Goal: Task Accomplishment & Management: Manage account settings

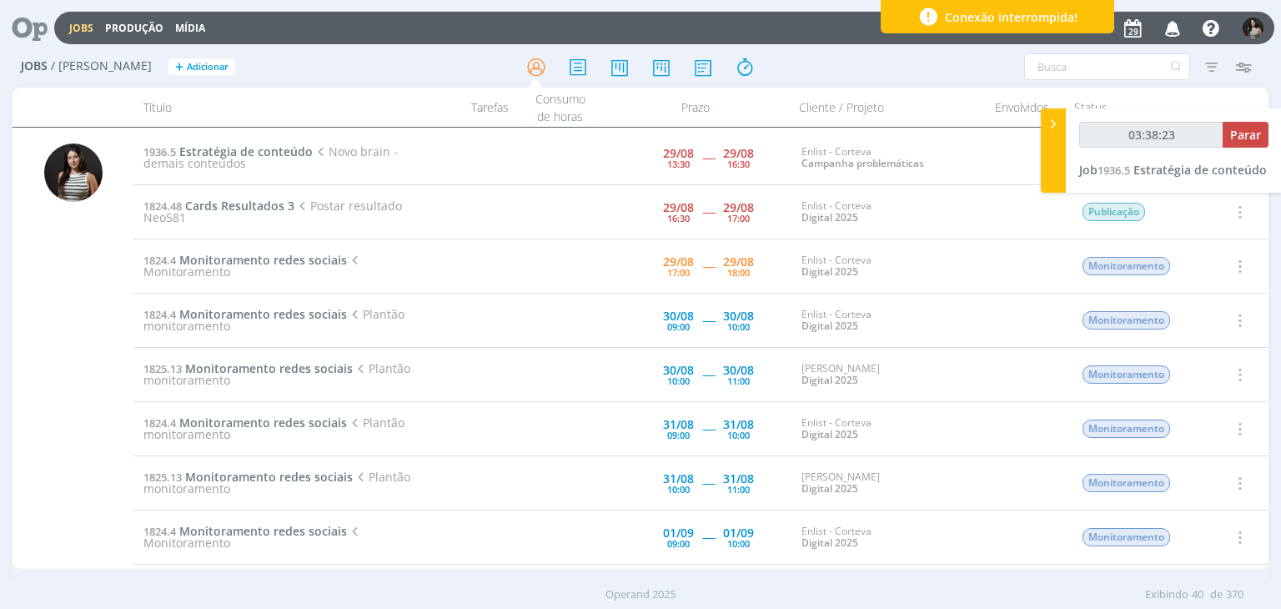
type input "03:38:24"
click at [1243, 138] on span "Parar" at bounding box center [1245, 135] width 31 height 16
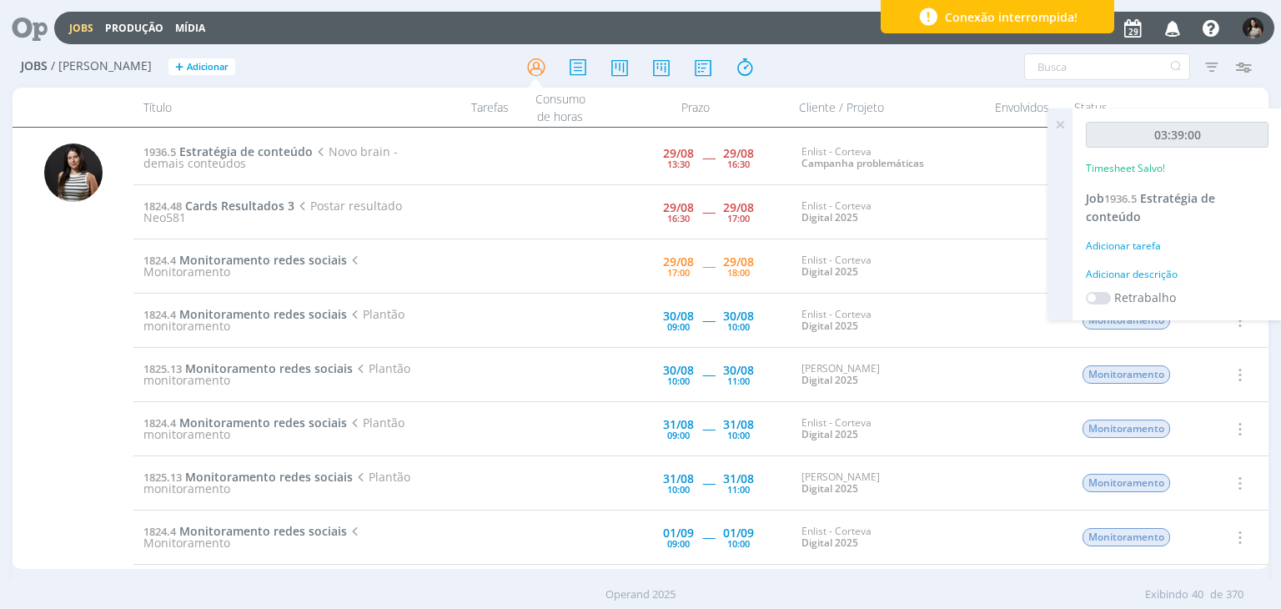
click at [1061, 125] on icon at bounding box center [1060, 124] width 30 height 33
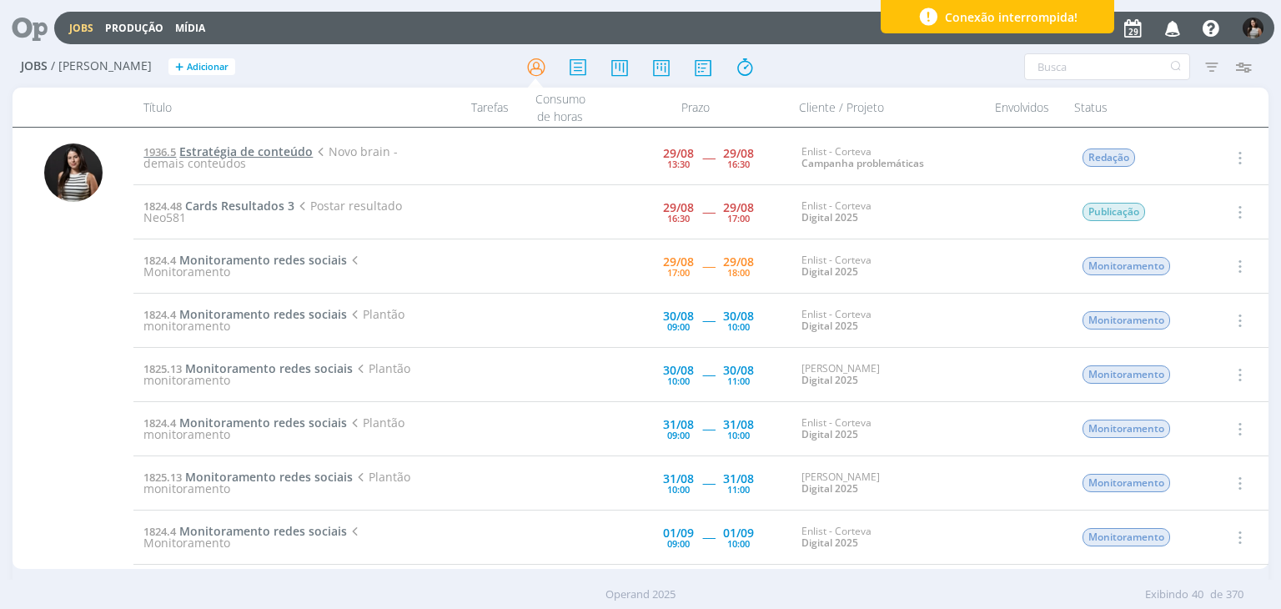
click at [287, 149] on span "Estratégia de conteúdo" at bounding box center [245, 151] width 133 height 16
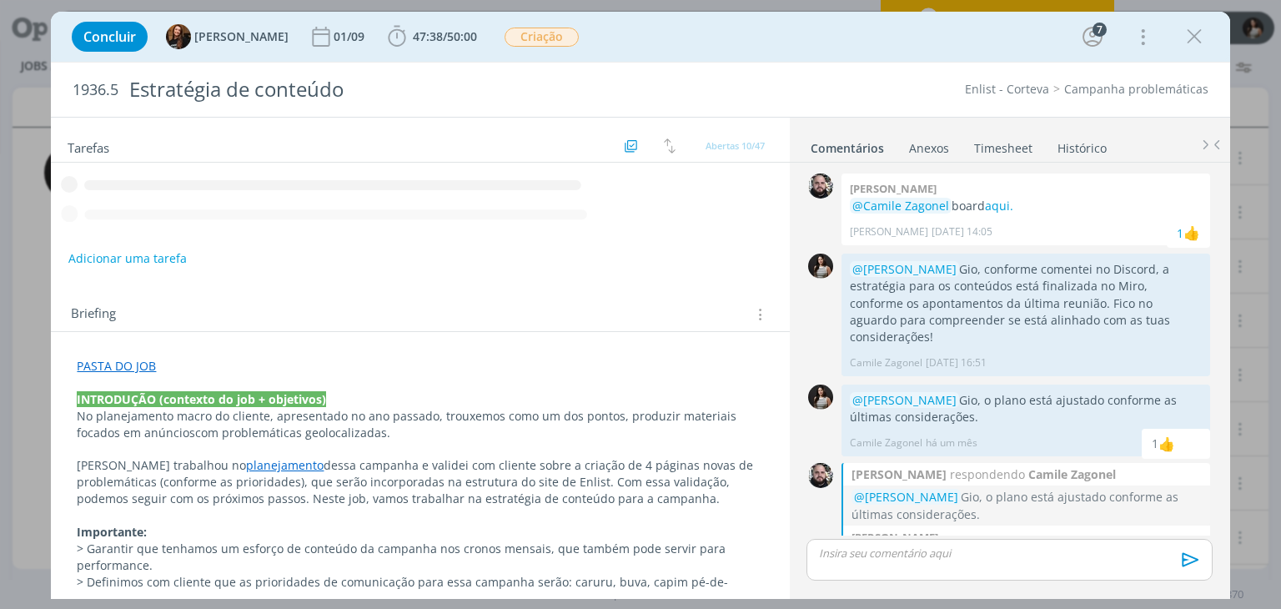
scroll to position [700, 0]
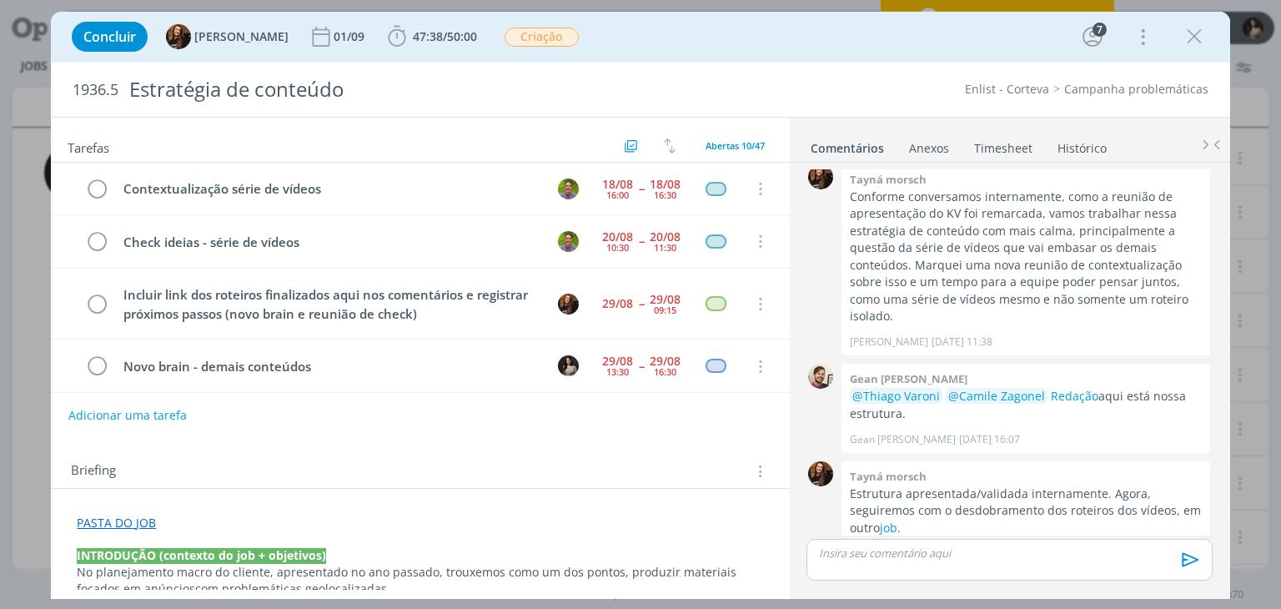
click at [1018, 145] on link "Timesheet" at bounding box center [1003, 145] width 60 height 24
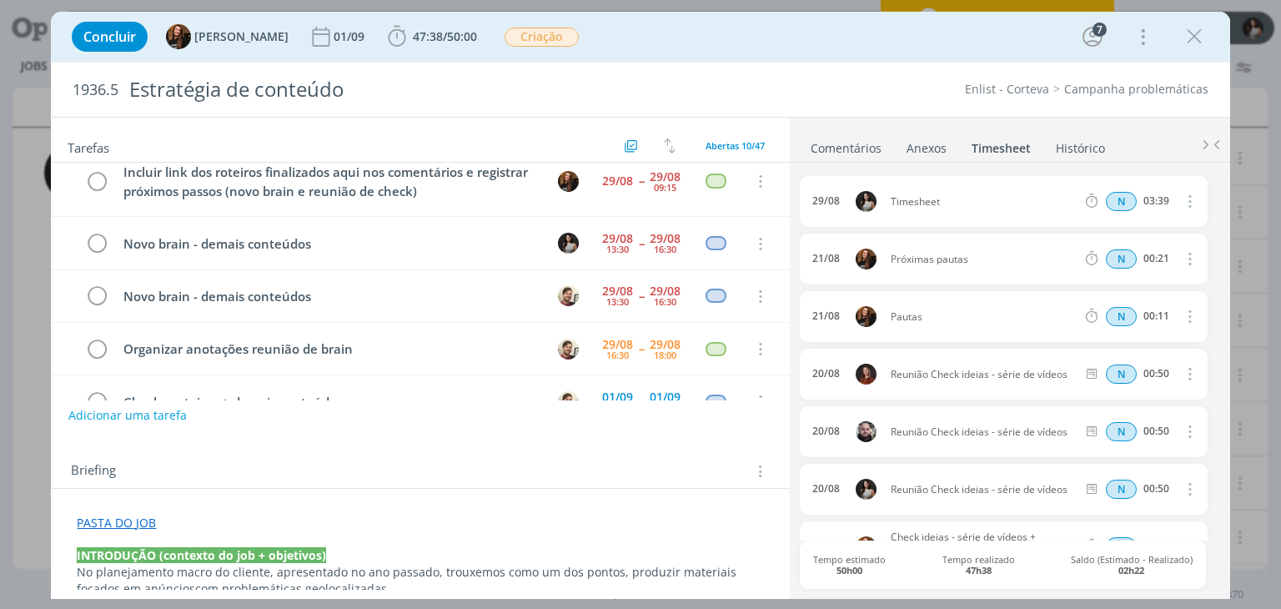
click at [1189, 191] on button "dialog" at bounding box center [1188, 202] width 40 height 28
click at [1154, 251] on link "Editar" at bounding box center [1142, 256] width 132 height 27
drag, startPoint x: 952, startPoint y: 195, endPoint x: 869, endPoint y: 193, distance: 83.4
click at [869, 193] on div "[DATE] 17:18 Timesheet Selecione a tarefa N 03:39" at bounding box center [1003, 201] width 407 height 51
click at [969, 130] on ul "Comentários Anexos 0 Timesheet Histórico" at bounding box center [1010, 140] width 440 height 45
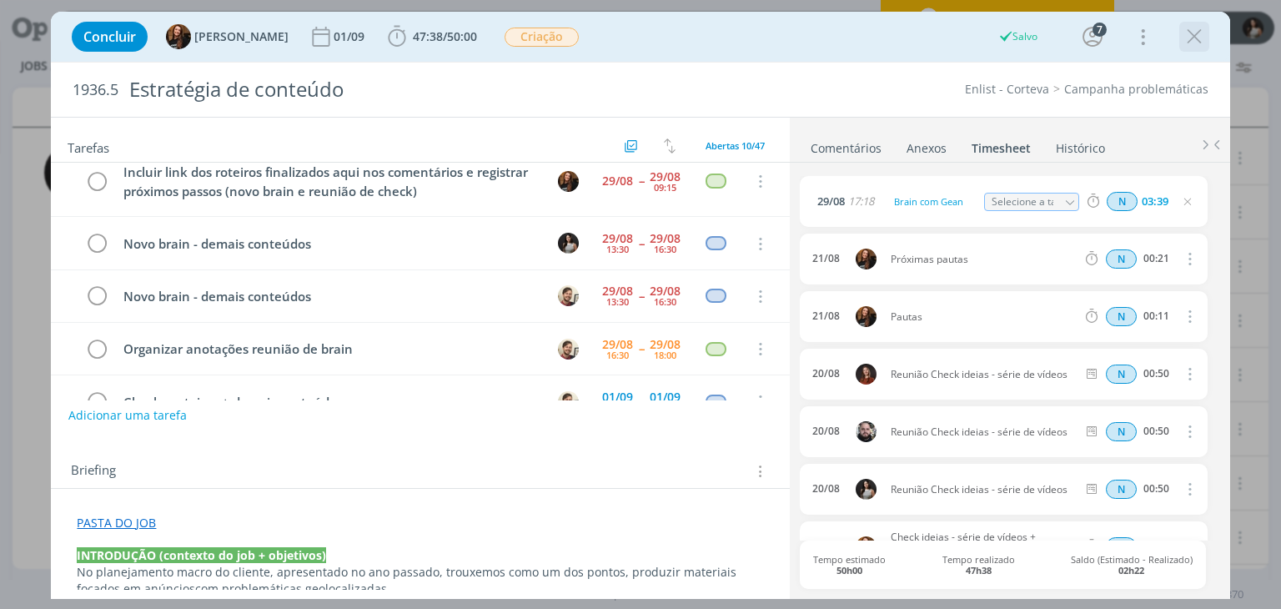
click at [1189, 36] on icon "dialog" at bounding box center [1194, 36] width 25 height 25
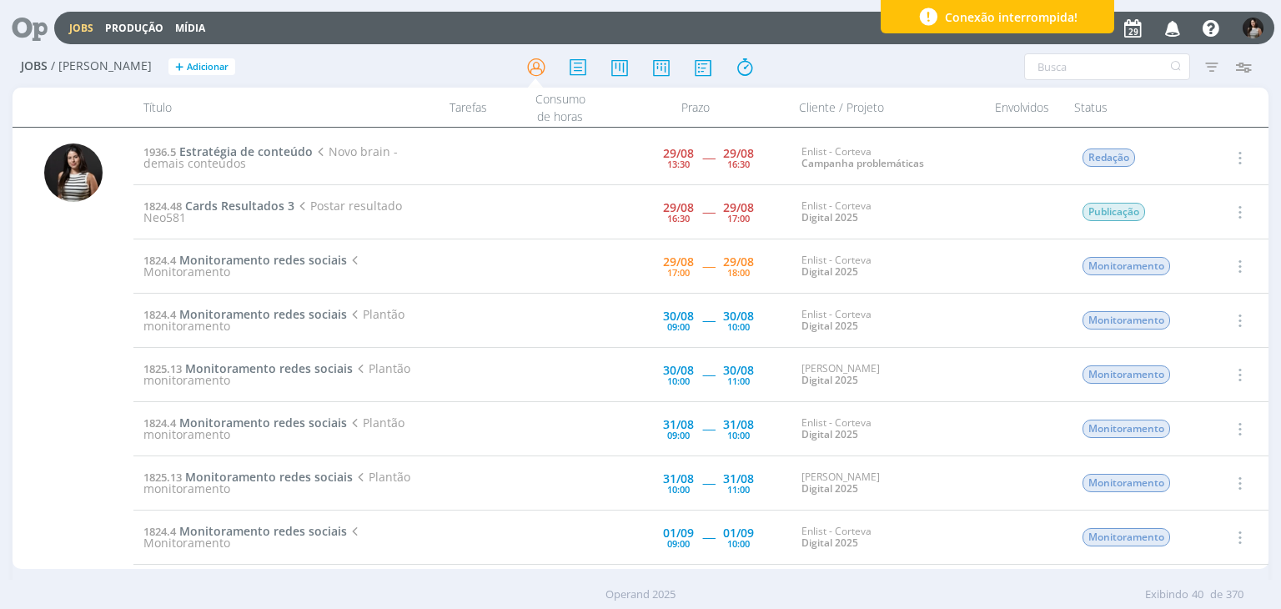
click at [1237, 154] on icon "button" at bounding box center [1238, 158] width 18 height 20
click at [1200, 211] on link "Concluir" at bounding box center [1192, 212] width 132 height 27
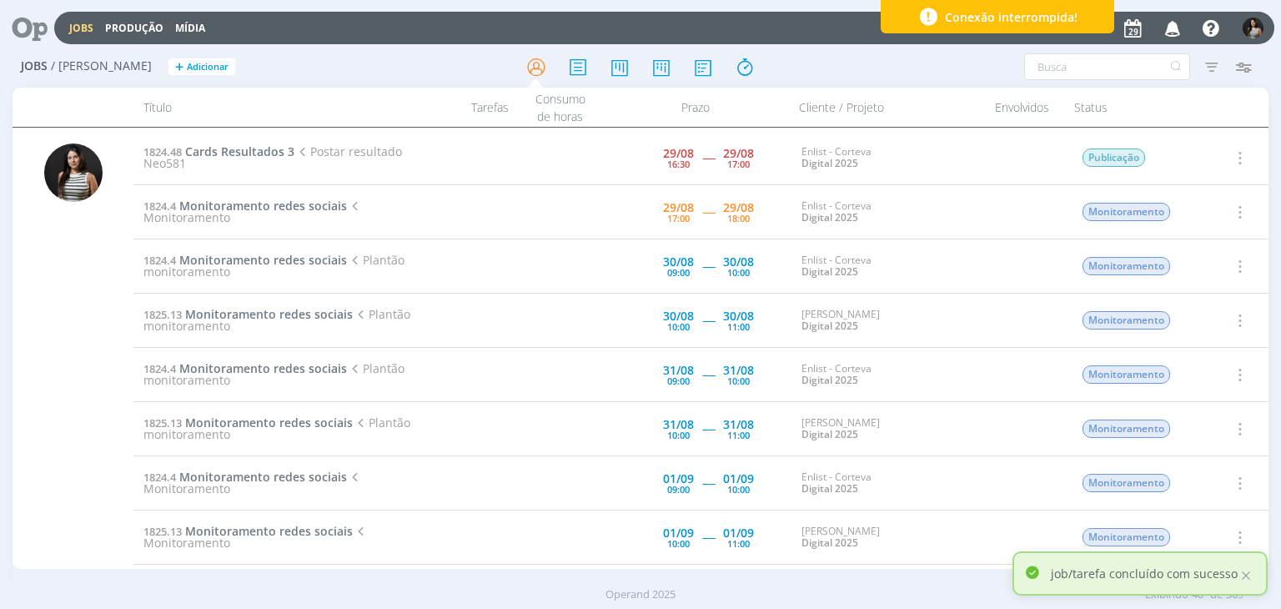
click at [1241, 153] on icon "button" at bounding box center [1238, 158] width 18 height 20
click at [1182, 255] on link "Iniciar timesheet" at bounding box center [1192, 266] width 132 height 27
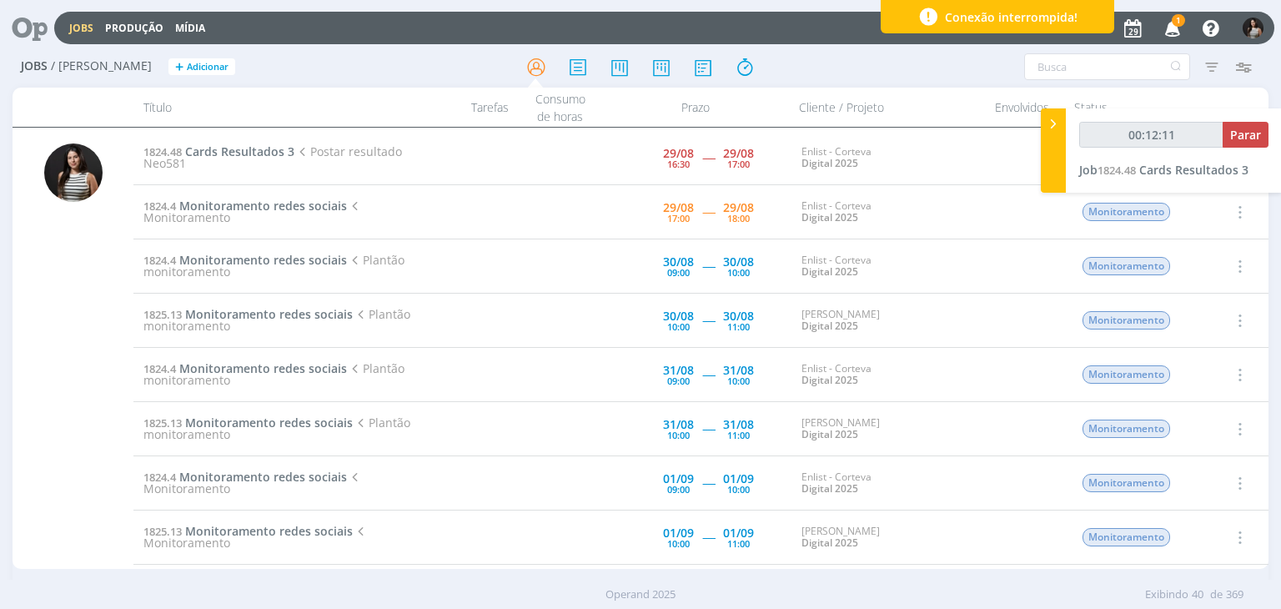
click at [1171, 35] on icon "button" at bounding box center [1172, 27] width 29 height 28
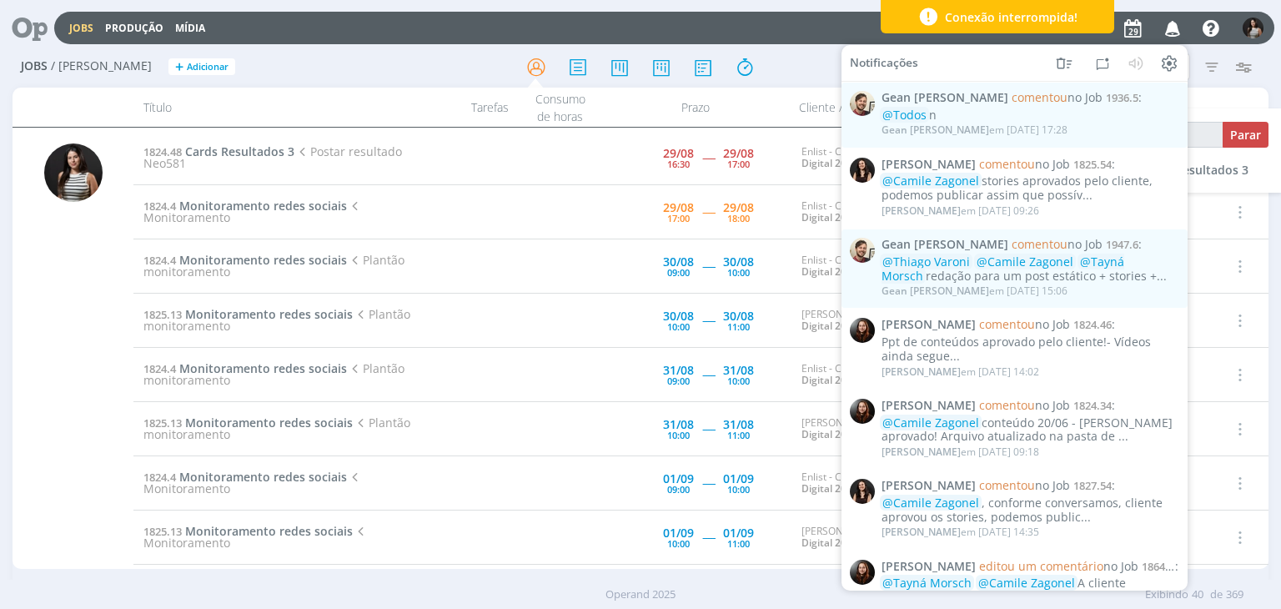
click at [350, 68] on h2 "Jobs / [PERSON_NAME] + Adicionar" at bounding box center [222, 64] width 402 height 35
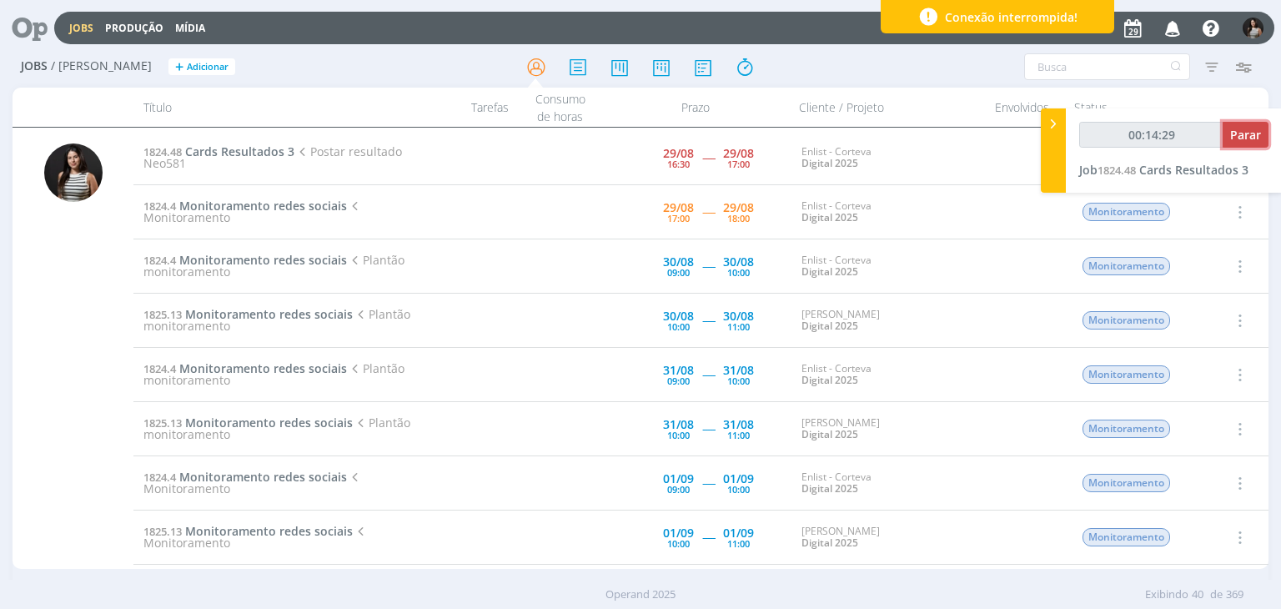
click at [1245, 137] on span "Parar" at bounding box center [1245, 135] width 31 height 16
type input "00:15:00"
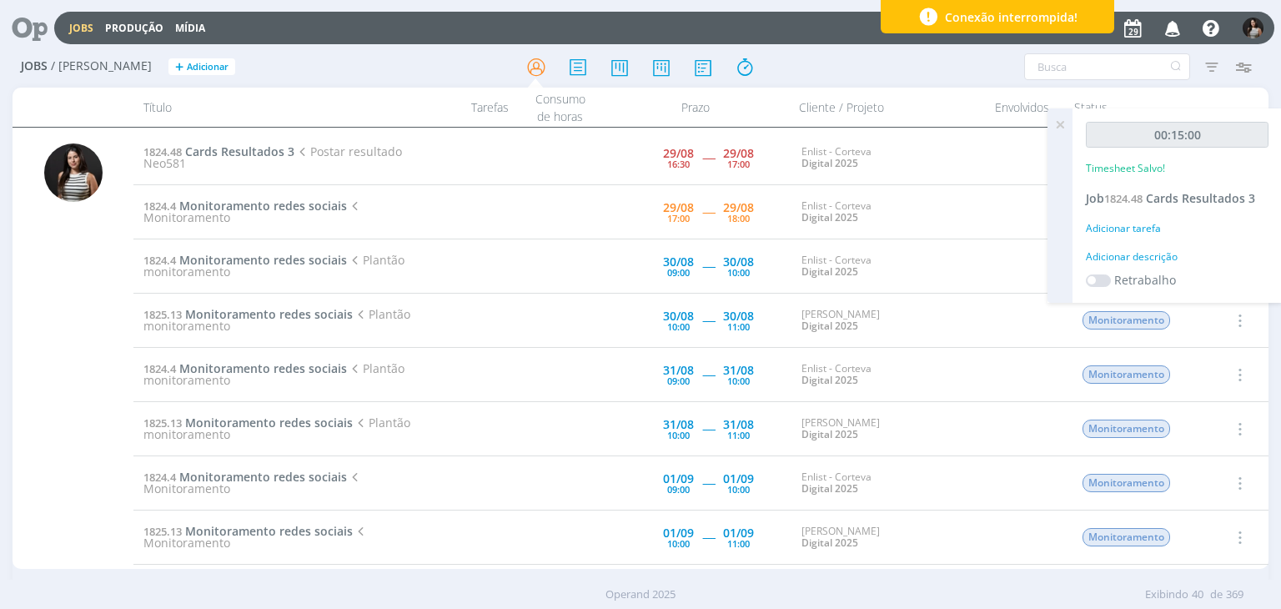
click at [1055, 123] on icon at bounding box center [1060, 124] width 30 height 33
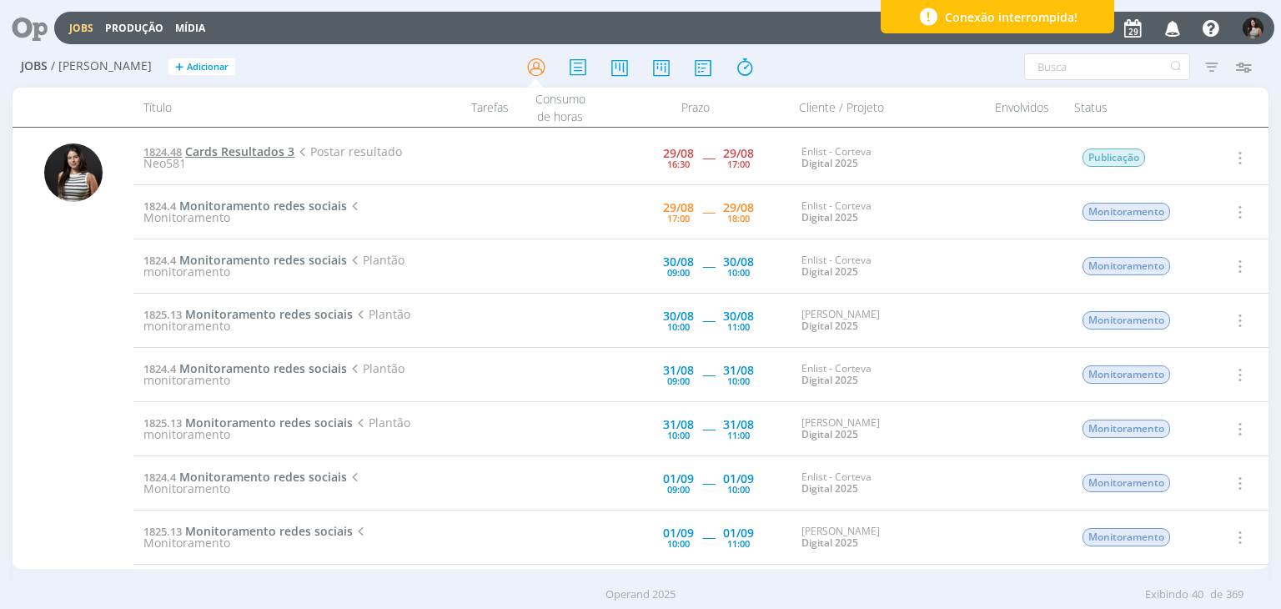
click at [265, 149] on span "Cards Resultados 3" at bounding box center [239, 151] width 109 height 16
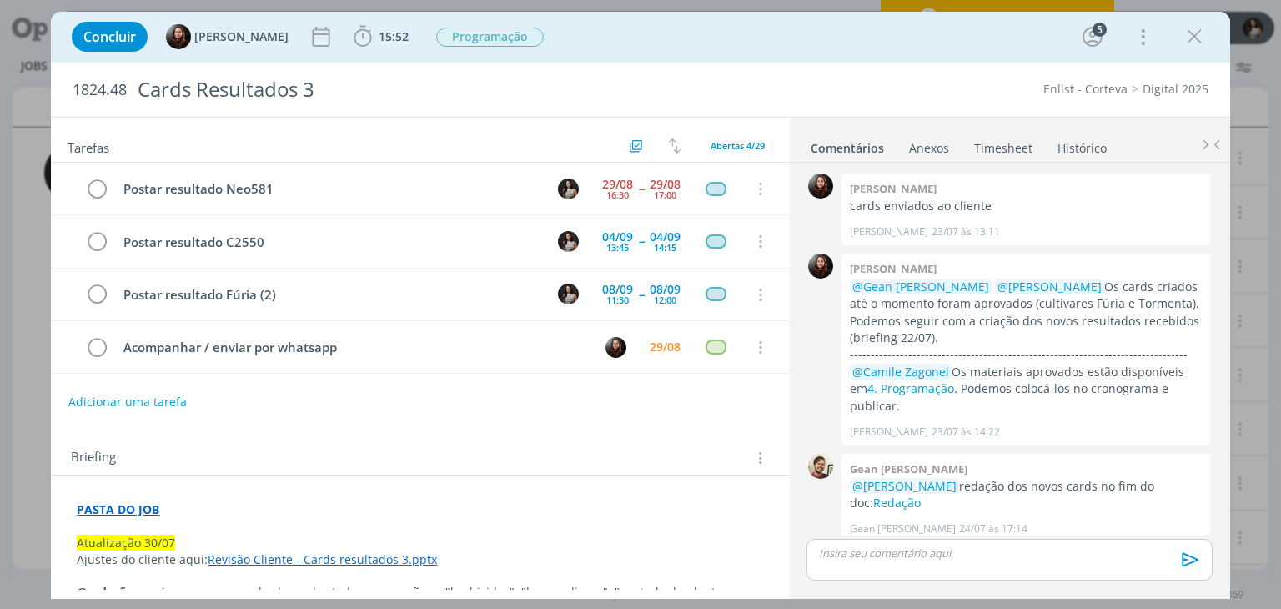
scroll to position [1892, 0]
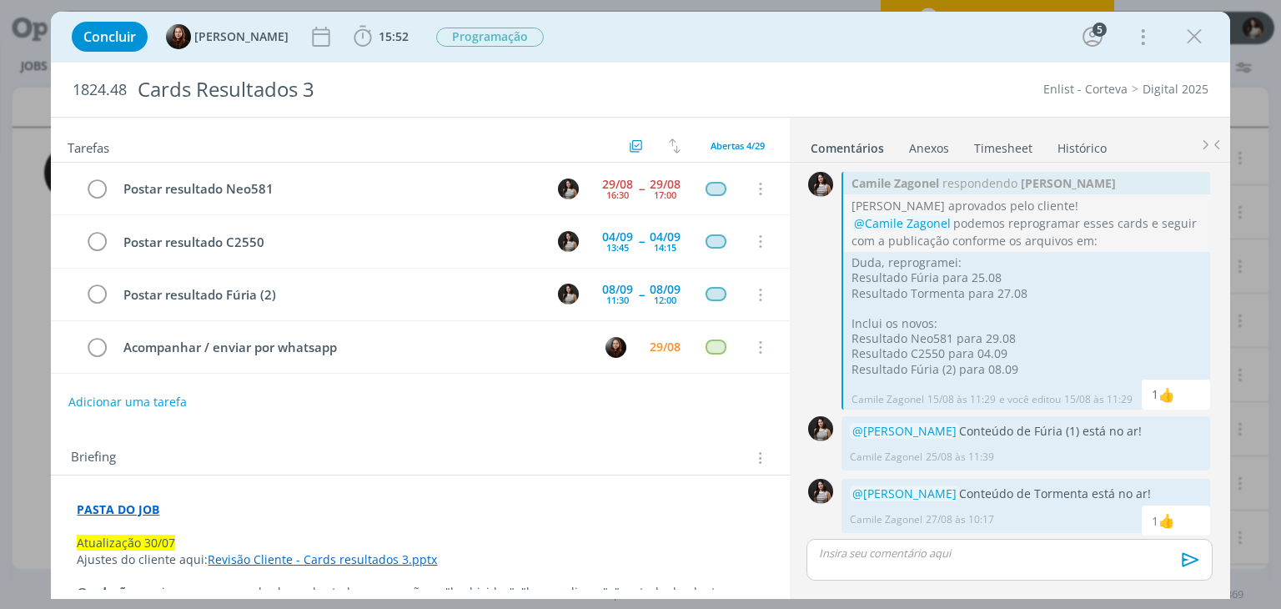
click at [1015, 151] on link "Timesheet" at bounding box center [1003, 145] width 60 height 24
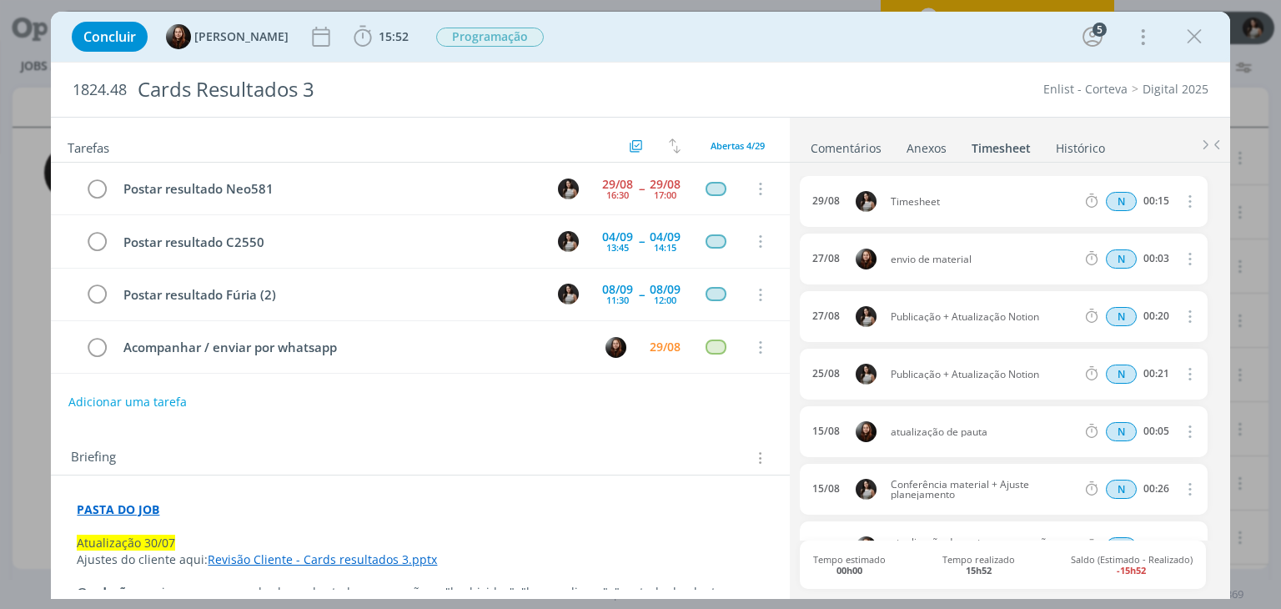
click at [1183, 204] on icon "dialog" at bounding box center [1188, 201] width 18 height 20
click at [1141, 260] on link "Editar" at bounding box center [1142, 256] width 132 height 27
drag, startPoint x: 972, startPoint y: 199, endPoint x: 873, endPoint y: 194, distance: 99.4
click at [873, 194] on div "[DATE] 17:33 Timesheet Selecione a tarefa N 00:15" at bounding box center [1003, 201] width 407 height 51
click at [951, 173] on div "[DATE] 17:33 Publicação Selecione a tarefa N 00:15 [DATE] envio de material N 0…" at bounding box center [1009, 379] width 419 height 433
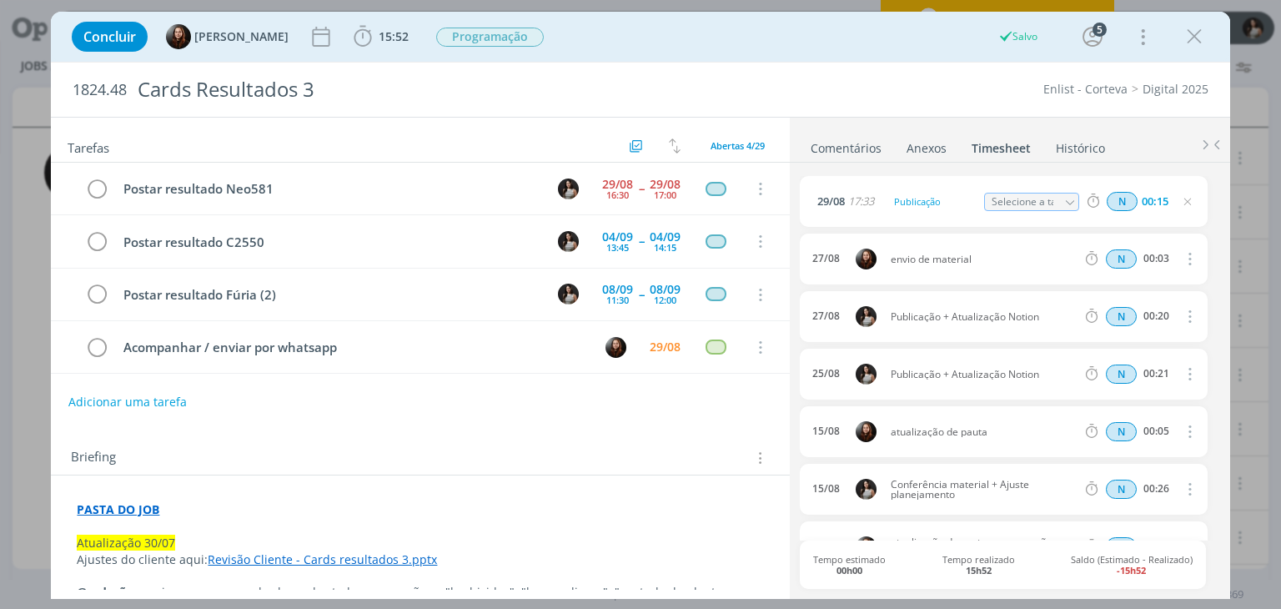
click at [843, 146] on link "Comentários" at bounding box center [846, 145] width 73 height 24
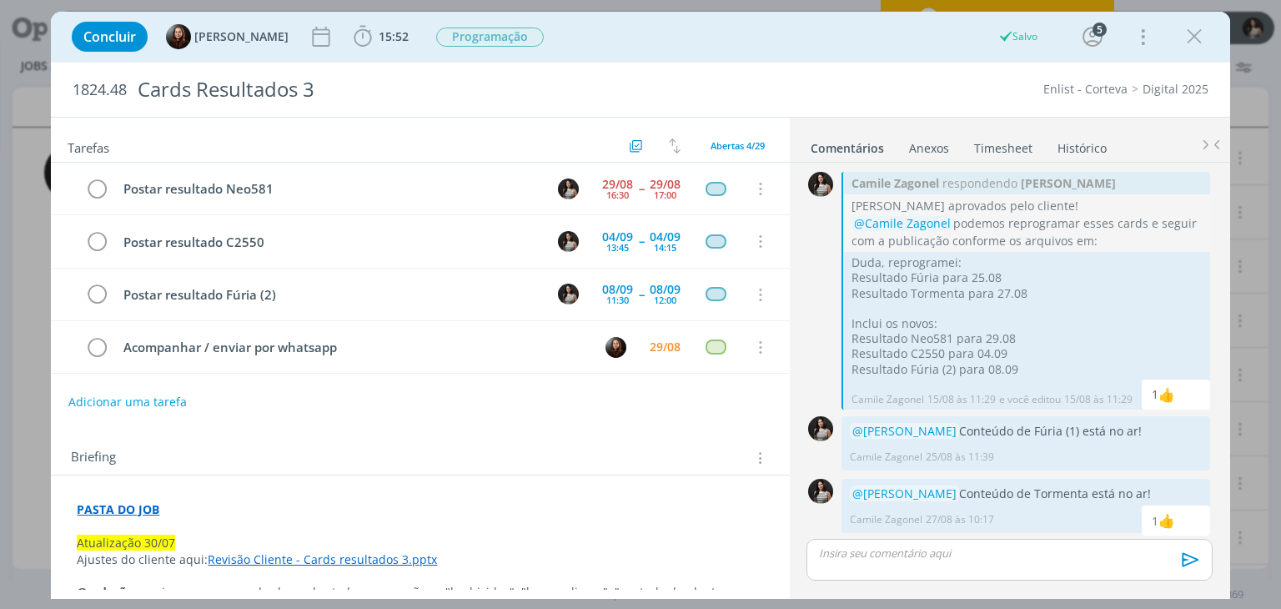
click at [910, 571] on div "dialog" at bounding box center [1008, 560] width 405 height 42
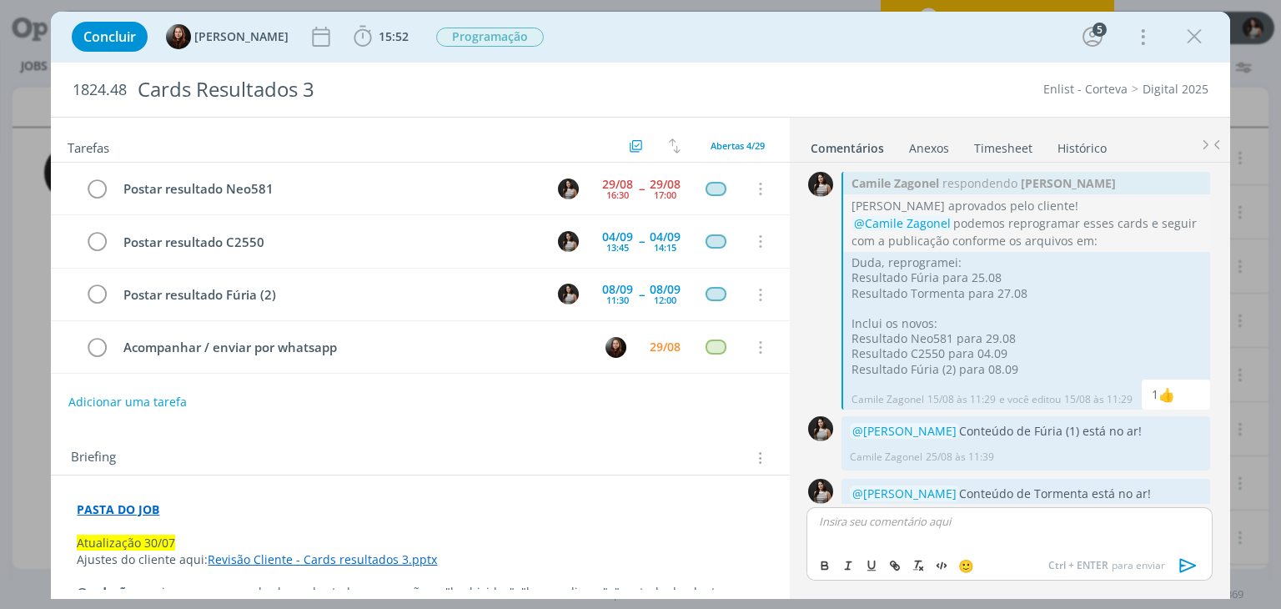
scroll to position [1924, 0]
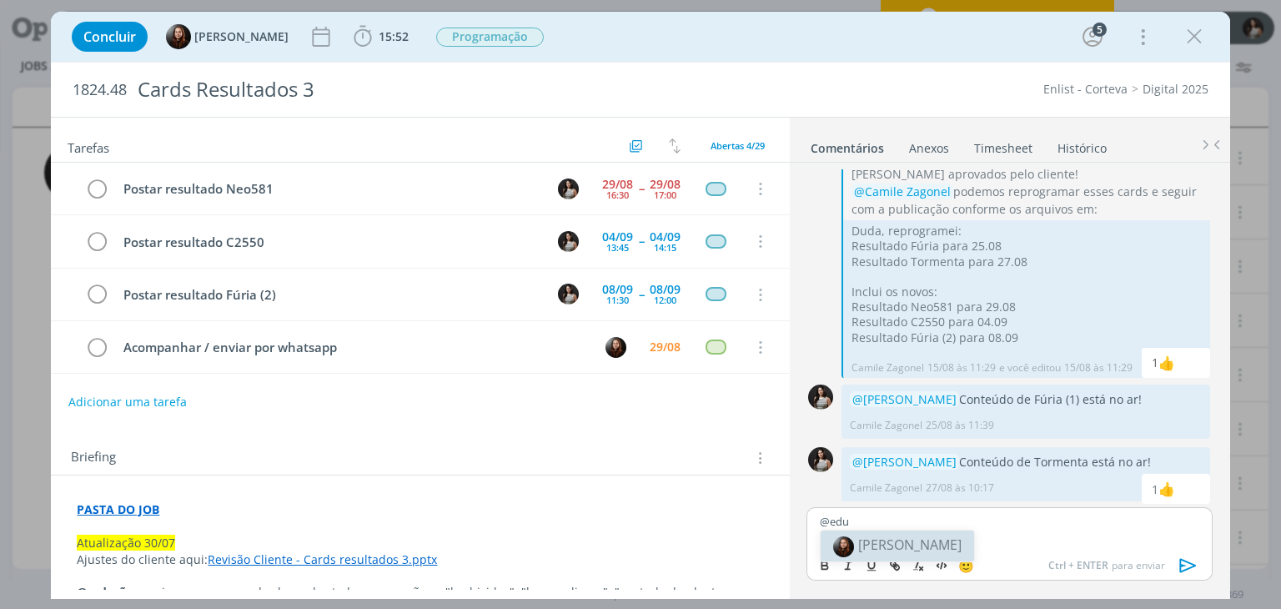
click at [906, 543] on body "Jobs Produção Mídia Notificações Gean [PERSON_NAME] comentou no Job 1936.5 : @T…" at bounding box center [640, 304] width 1281 height 609
click at [917, 535] on div "@edu" at bounding box center [1008, 528] width 405 height 42
click at [917, 541] on span "[PERSON_NAME]" at bounding box center [909, 544] width 103 height 18
click at [1184, 568] on icon "dialog" at bounding box center [1188, 565] width 25 height 25
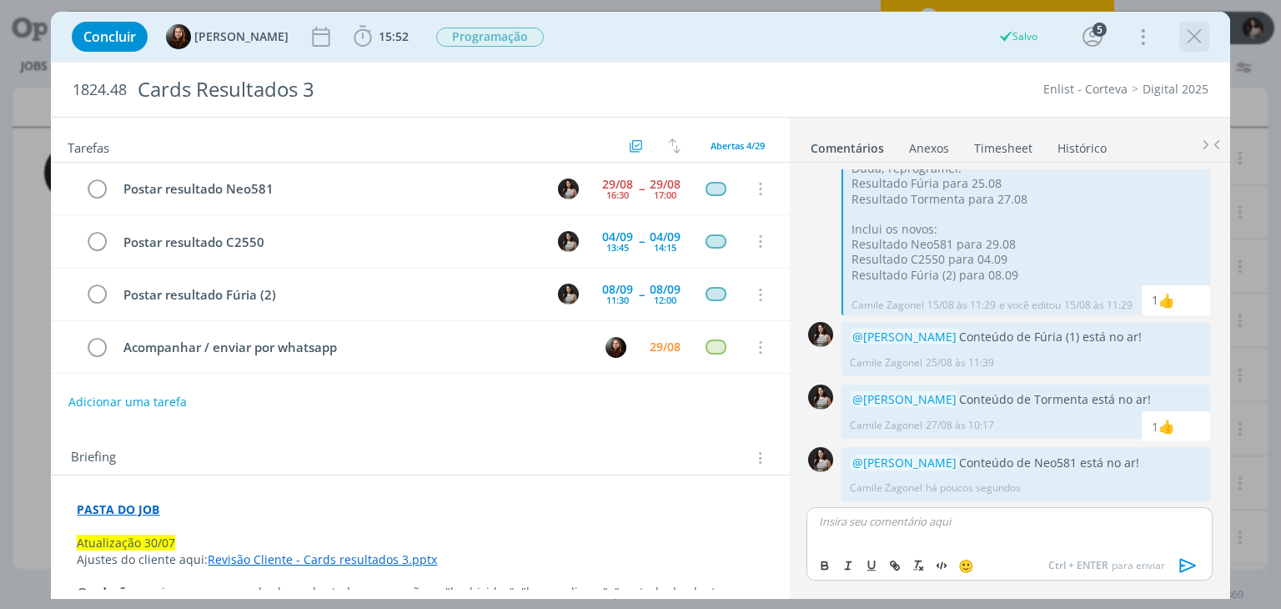
click at [1201, 36] on icon "dialog" at bounding box center [1194, 36] width 25 height 25
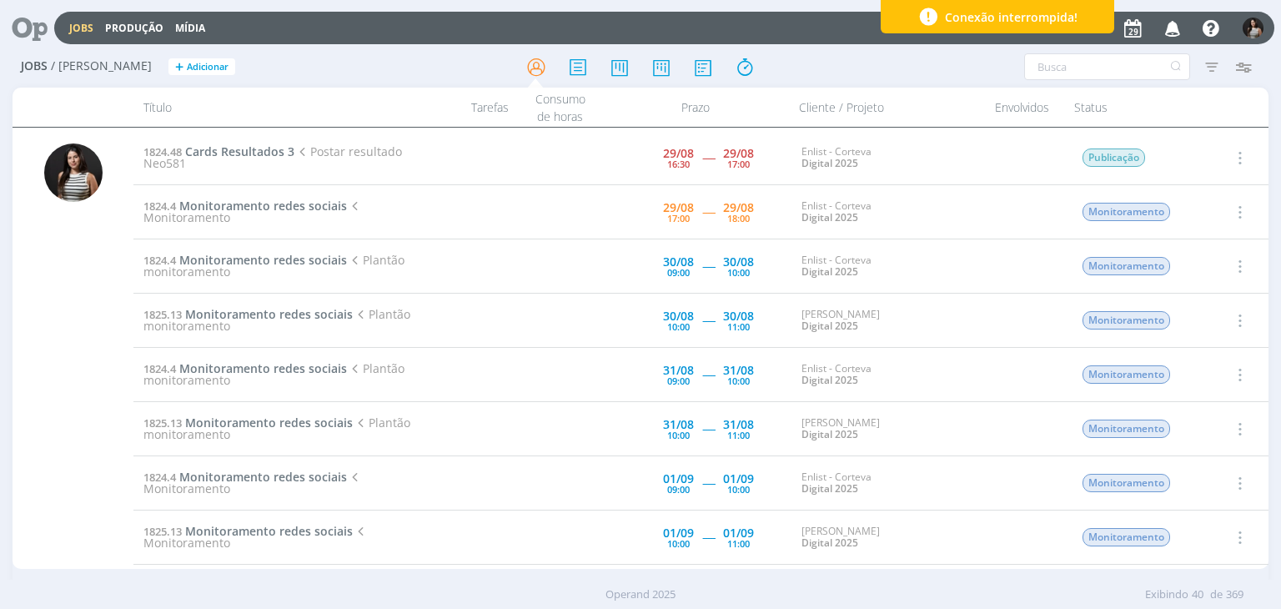
click at [1233, 163] on icon "button" at bounding box center [1238, 158] width 18 height 20
click at [1224, 208] on link "Concluir" at bounding box center [1192, 212] width 132 height 27
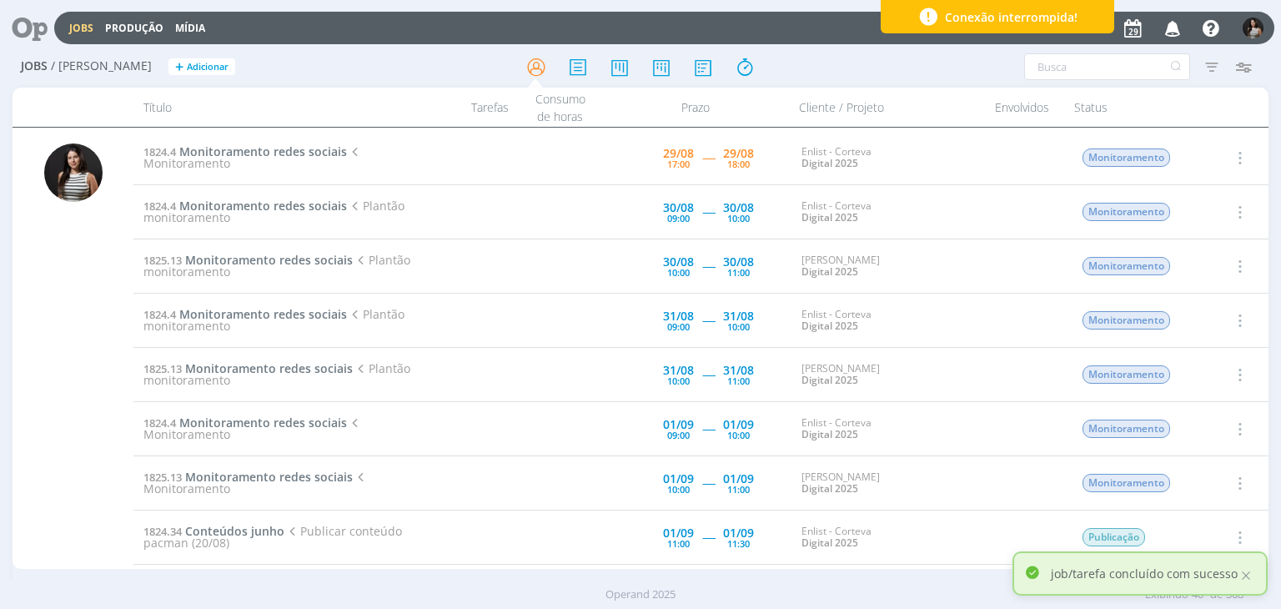
click at [1234, 161] on icon "button" at bounding box center [1238, 158] width 18 height 20
click at [1201, 261] on link "Iniciar timesheet" at bounding box center [1192, 266] width 132 height 27
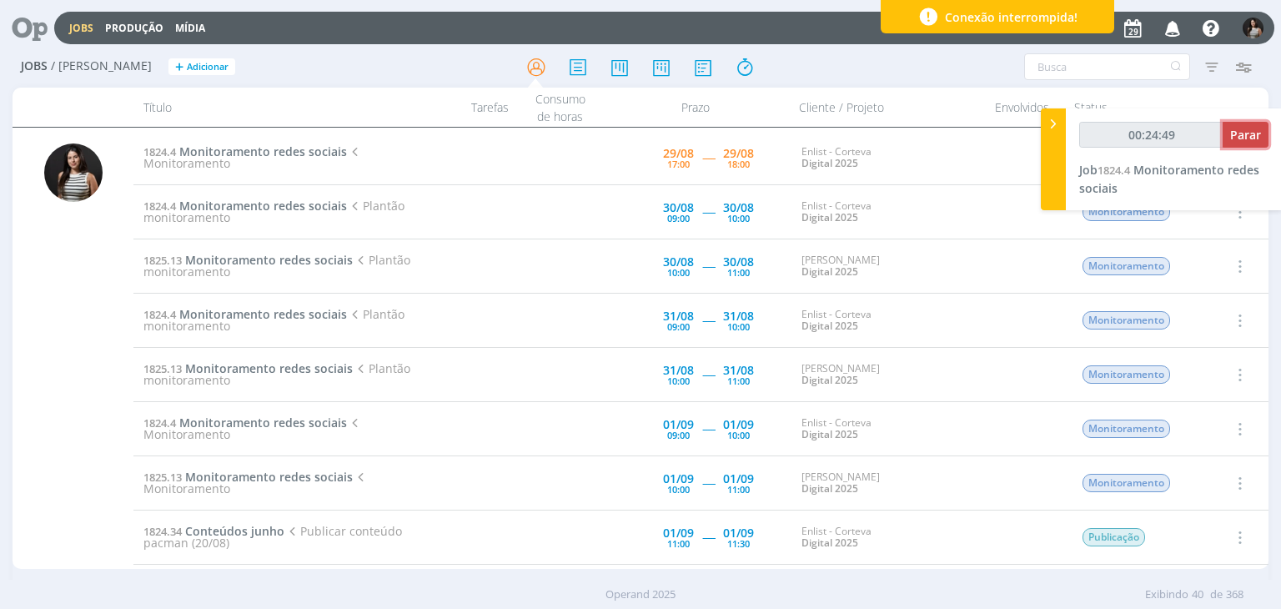
click at [1238, 140] on span "Parar" at bounding box center [1245, 135] width 31 height 16
type input "00:25:00"
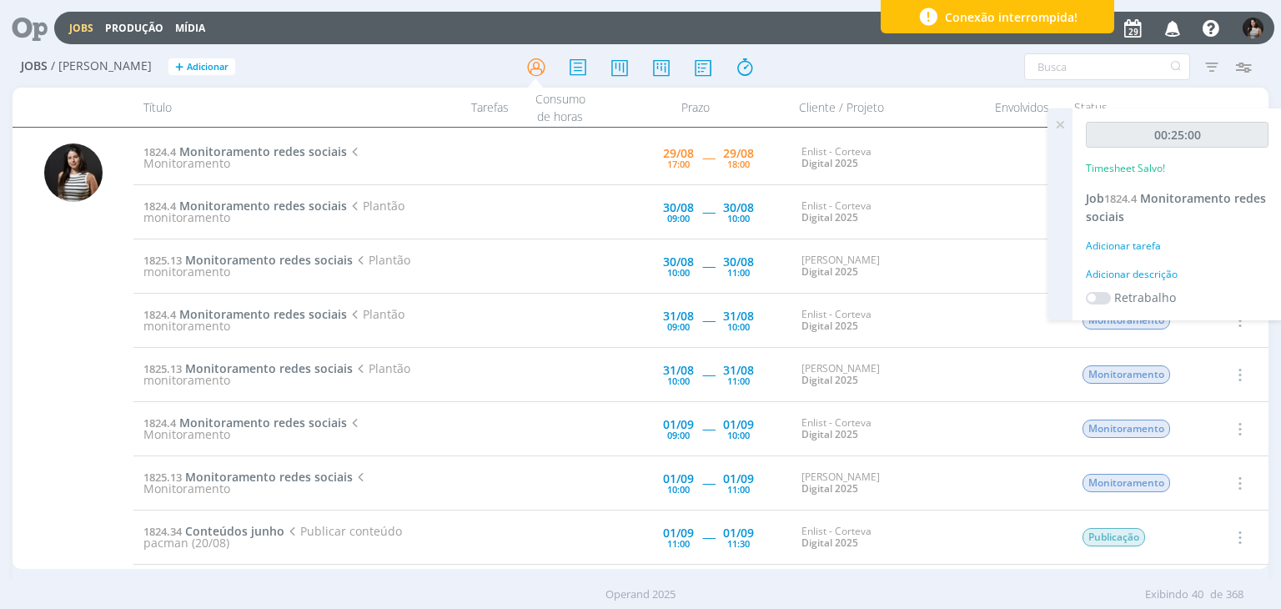
click at [1061, 123] on icon at bounding box center [1060, 124] width 30 height 33
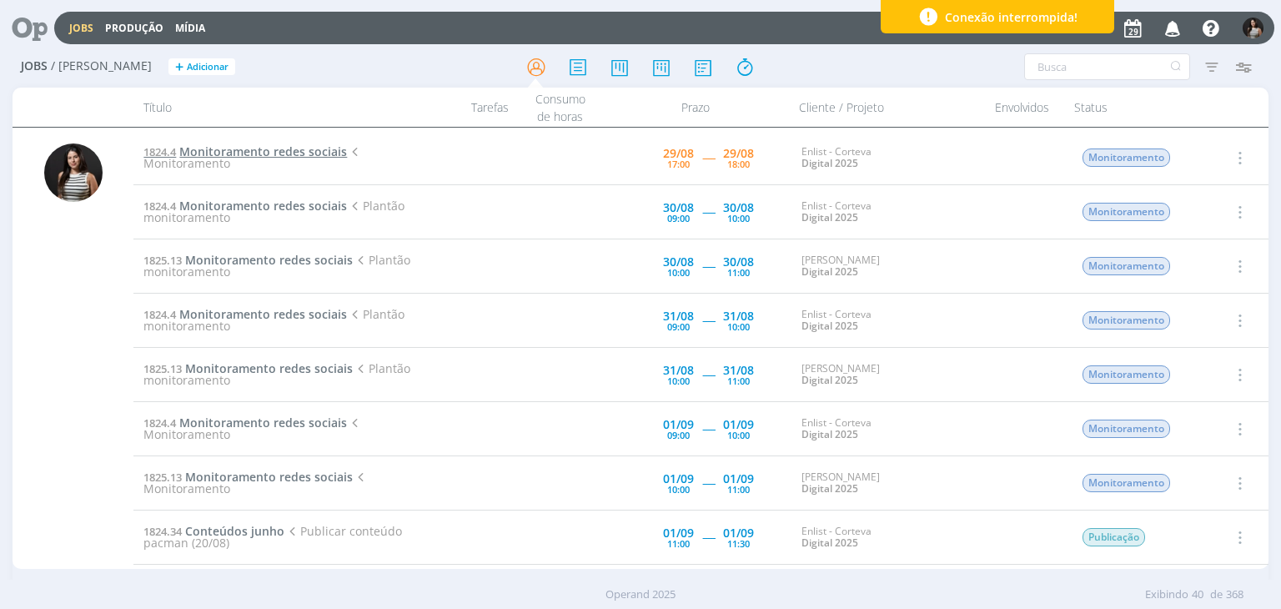
click at [327, 153] on span "Monitoramento redes sociais" at bounding box center [263, 151] width 168 height 16
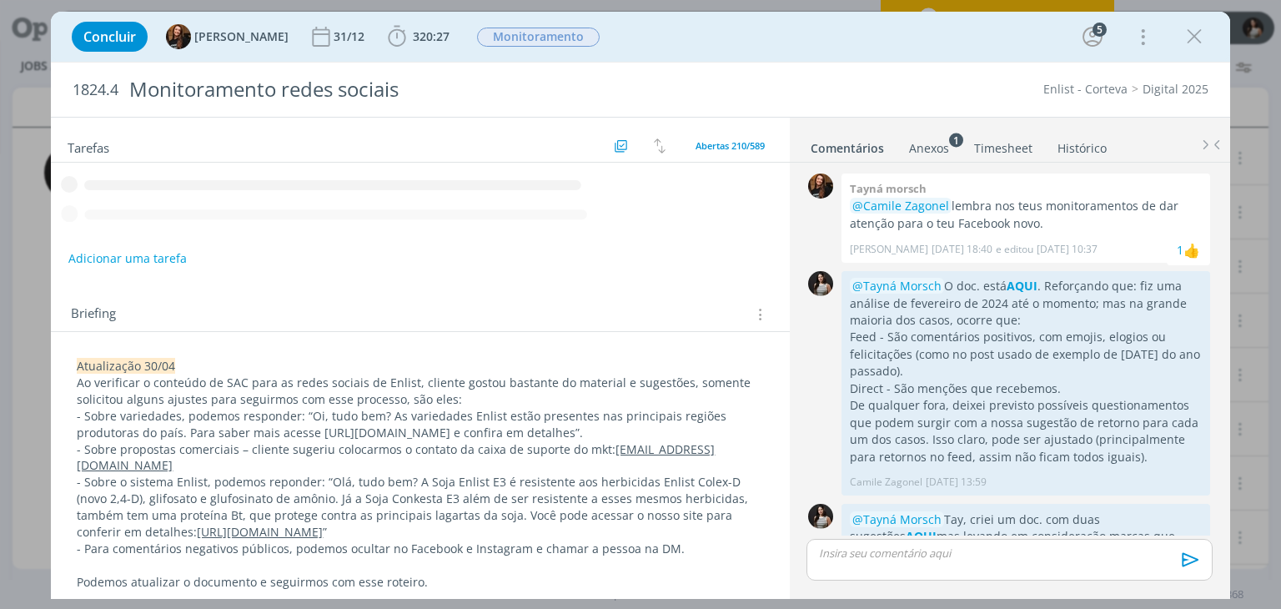
scroll to position [419, 0]
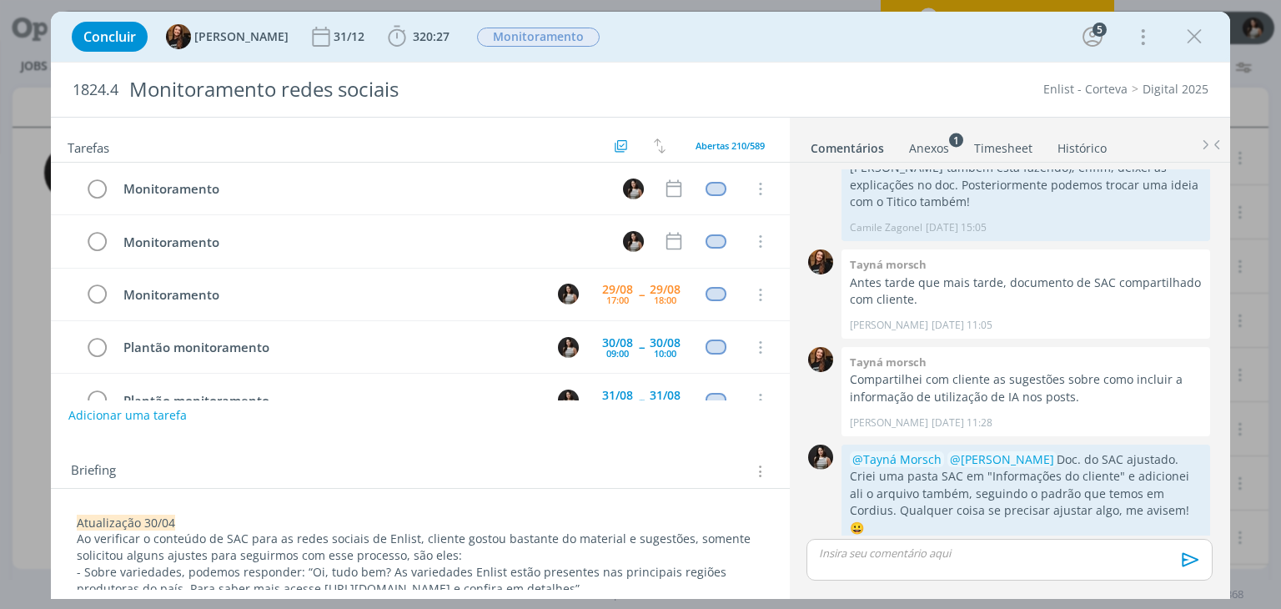
click at [1012, 141] on link "Timesheet" at bounding box center [1003, 145] width 60 height 24
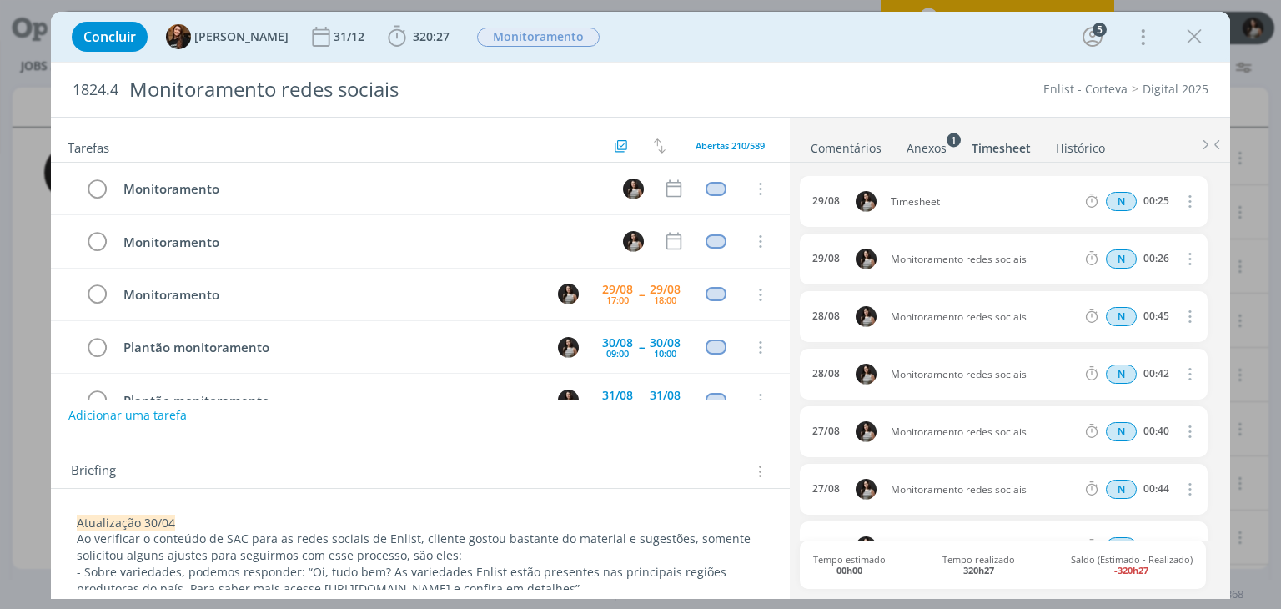
scroll to position [52, 0]
click at [1179, 205] on icon "dialog" at bounding box center [1188, 201] width 18 height 20
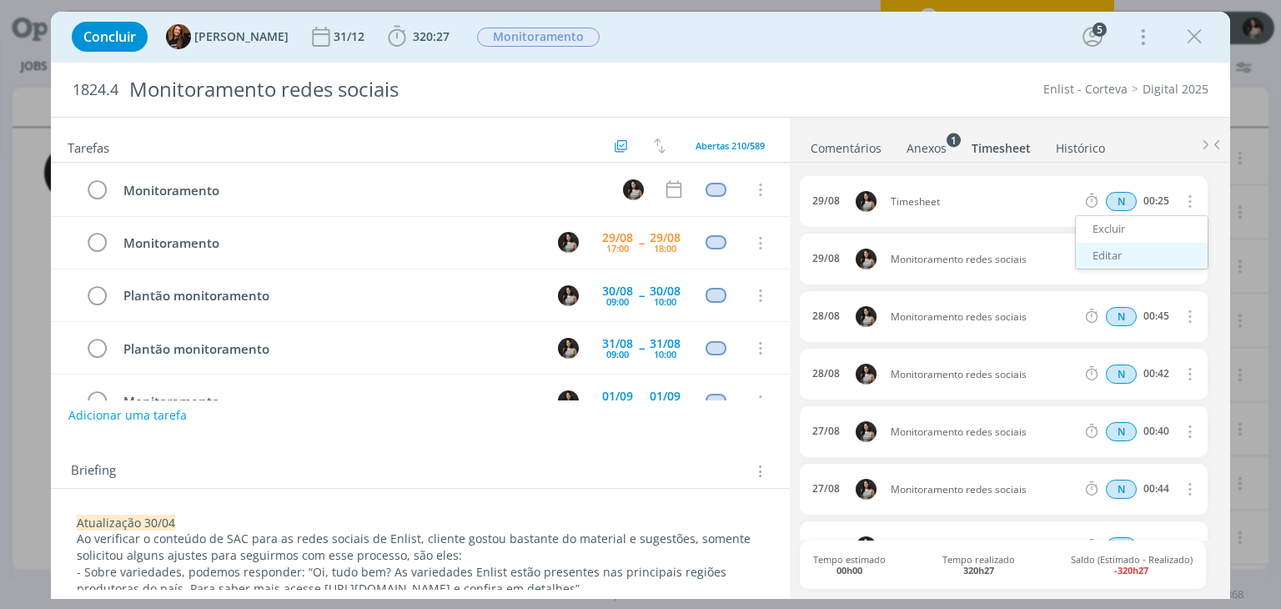
click at [1139, 248] on link "Editar" at bounding box center [1142, 256] width 132 height 27
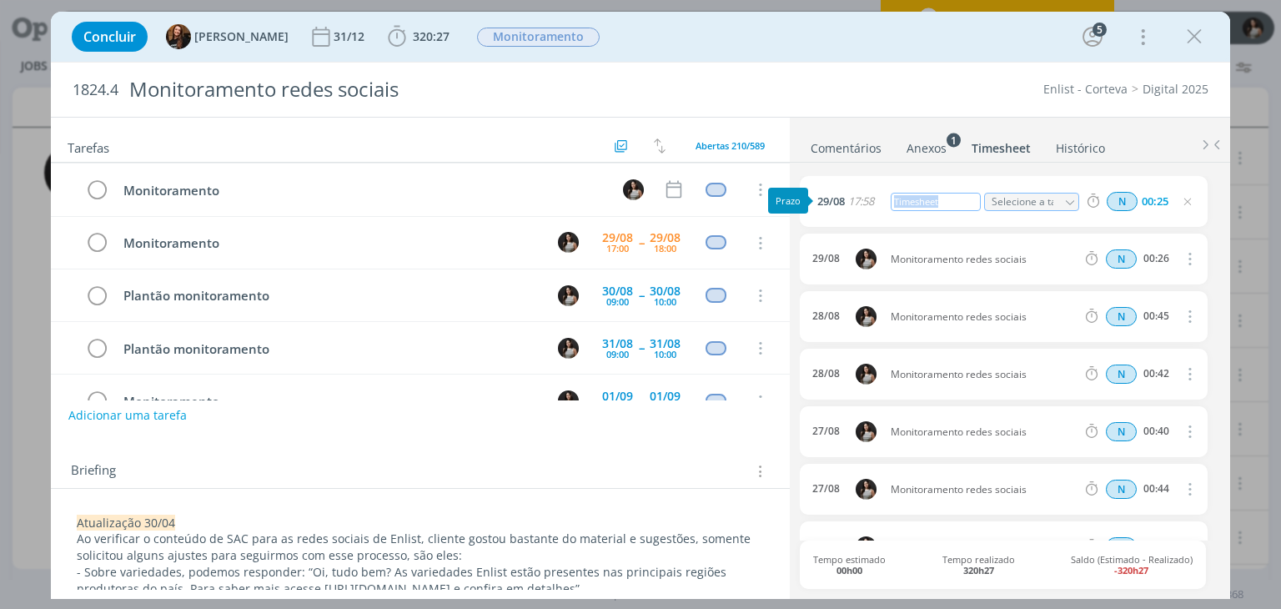
drag, startPoint x: 962, startPoint y: 197, endPoint x: 865, endPoint y: 203, distance: 97.0
click at [865, 203] on div "[DATE] 17:58 Timesheet Selecione a tarefa N 00:25" at bounding box center [1003, 201] width 407 height 51
click at [896, 118] on ul "Comentários Anexos 1 Timesheet Histórico" at bounding box center [1010, 140] width 440 height 45
click at [1204, 43] on icon "dialog" at bounding box center [1194, 36] width 25 height 25
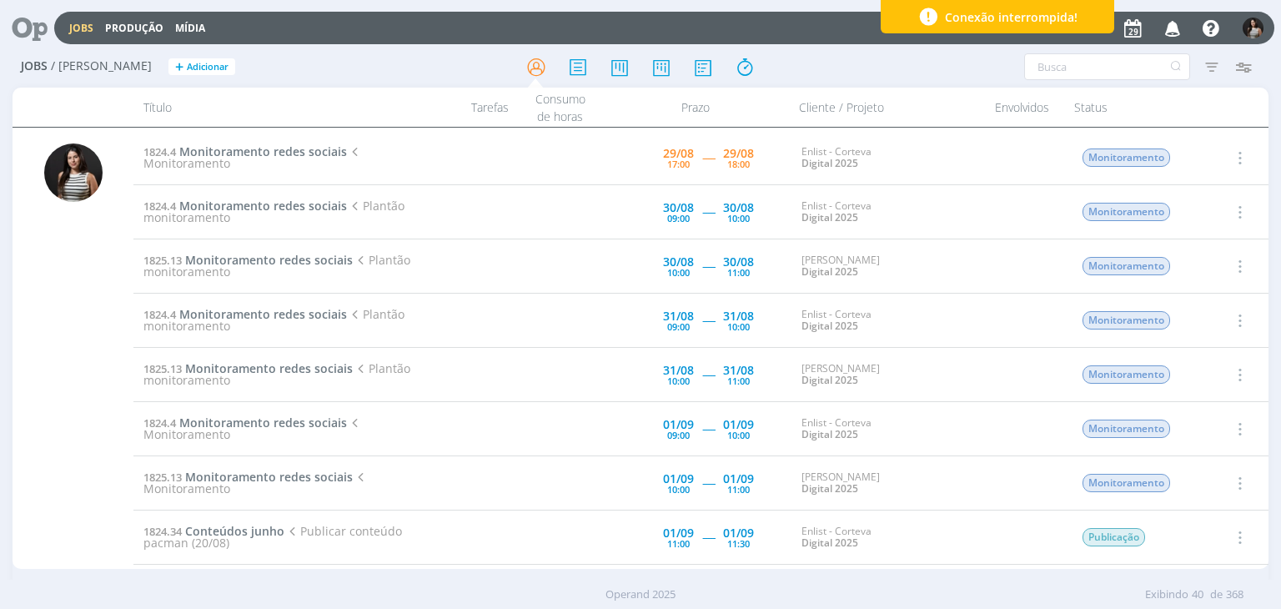
click at [1236, 156] on icon "button" at bounding box center [1238, 158] width 18 height 20
click at [1189, 216] on link "Concluir" at bounding box center [1192, 212] width 132 height 27
